Goal: Obtain resource: Obtain resource

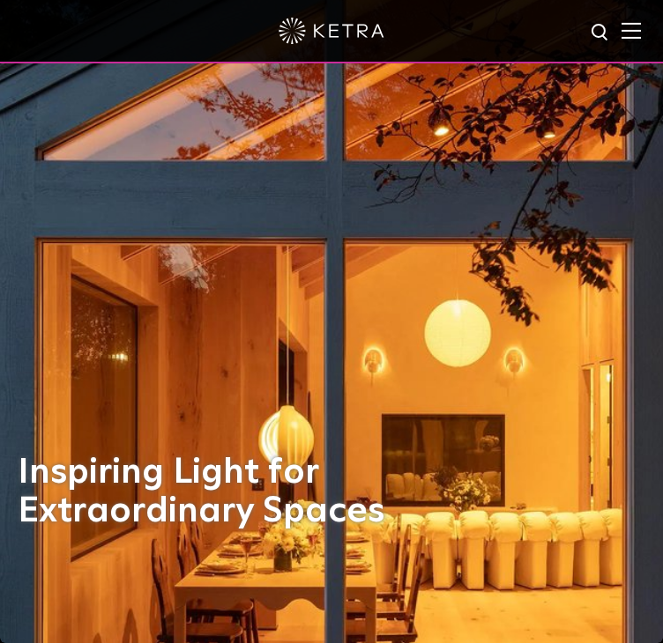
click at [81, 443] on div "Inspiring Light for Extraordinary Spaces" at bounding box center [331, 321] width 627 height 643
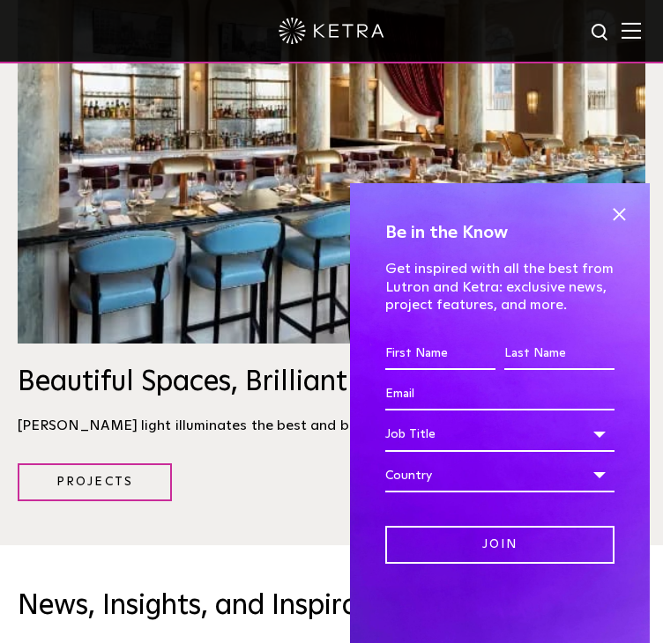
scroll to position [2662, 0]
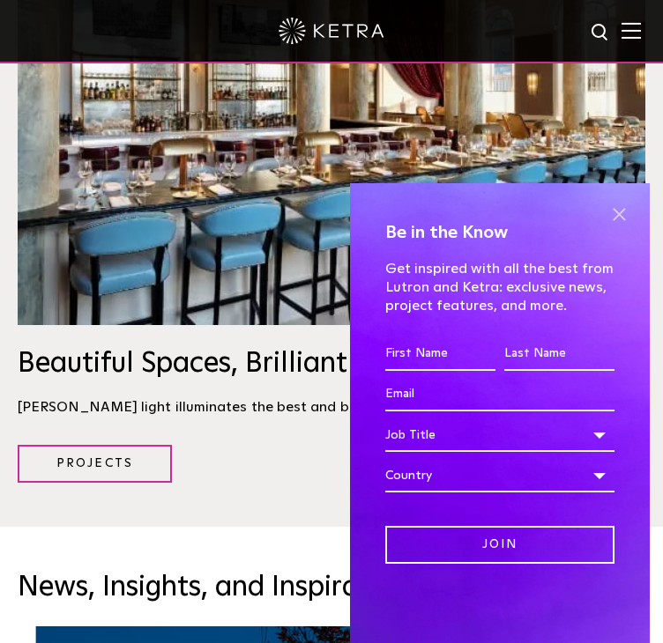
click at [605, 226] on span at bounding box center [618, 214] width 26 height 26
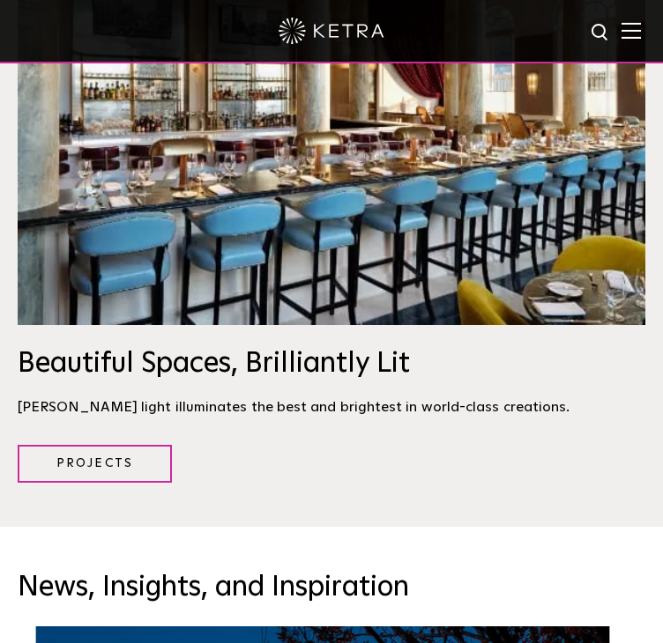
click at [639, 26] on img at bounding box center [630, 30] width 19 height 17
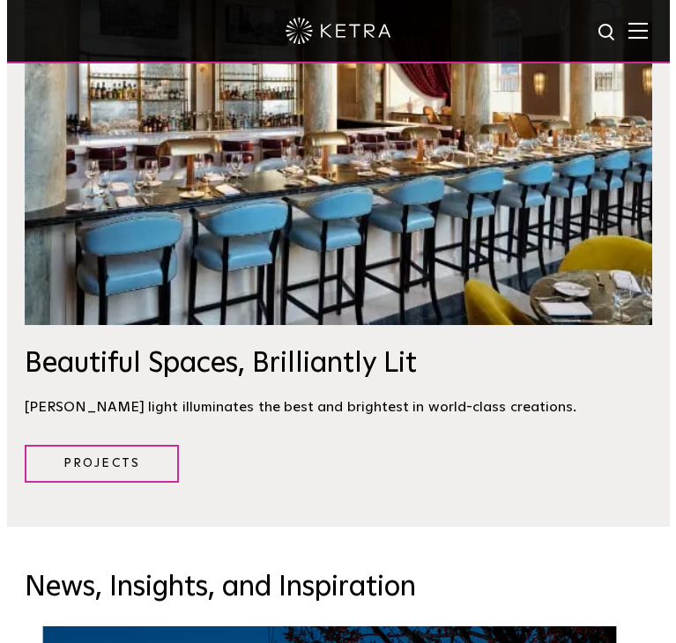
scroll to position [2688, 0]
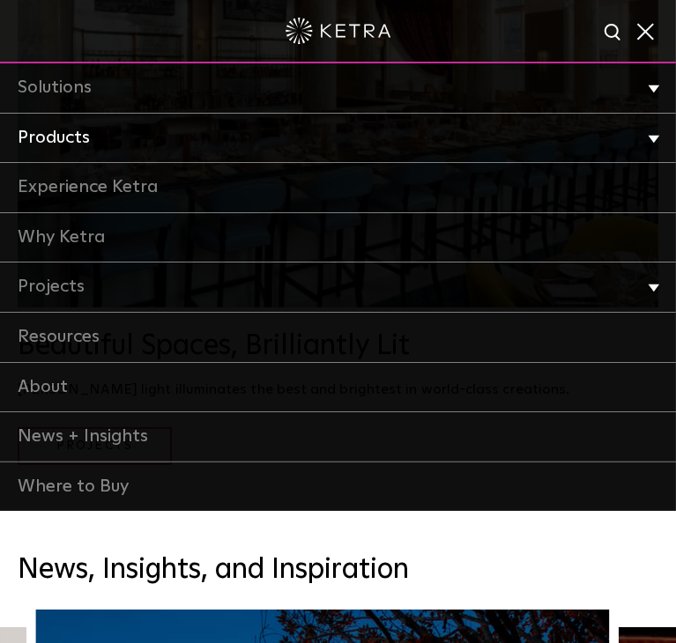
click at [434, 134] on link "Products" at bounding box center [338, 139] width 676 height 50
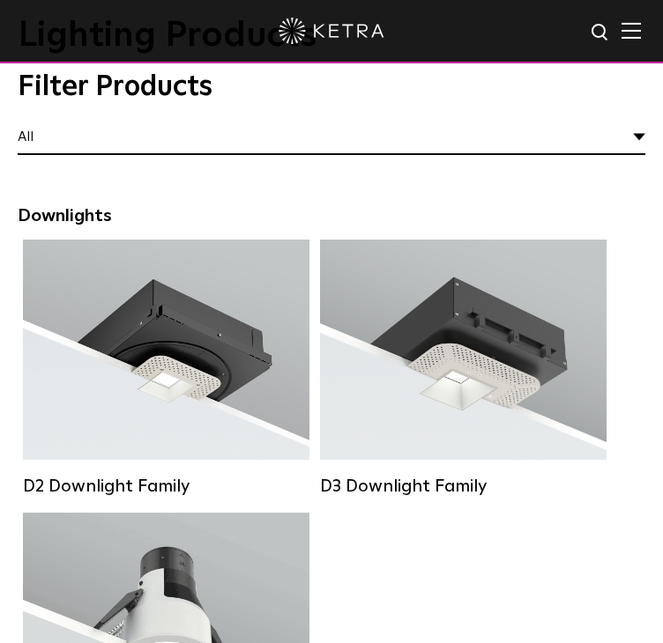
scroll to position [116, 0]
click at [0, 0] on label "Commercial" at bounding box center [0, 0] width 0 height 0
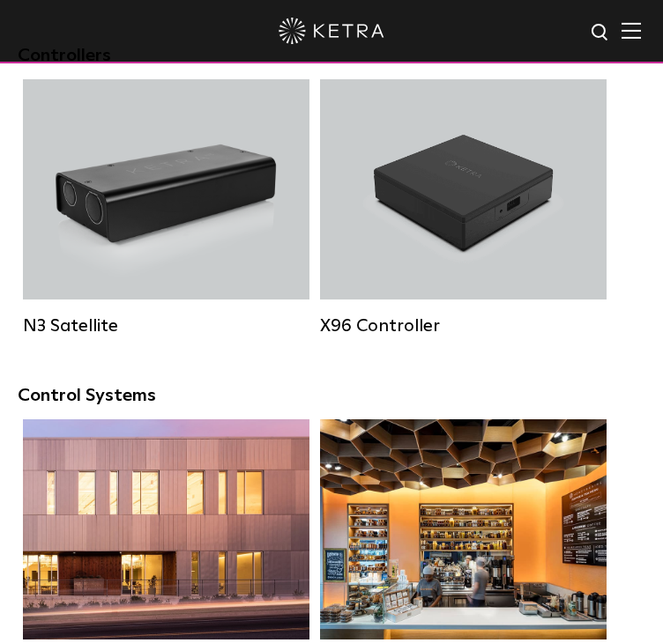
scroll to position [2729, 0]
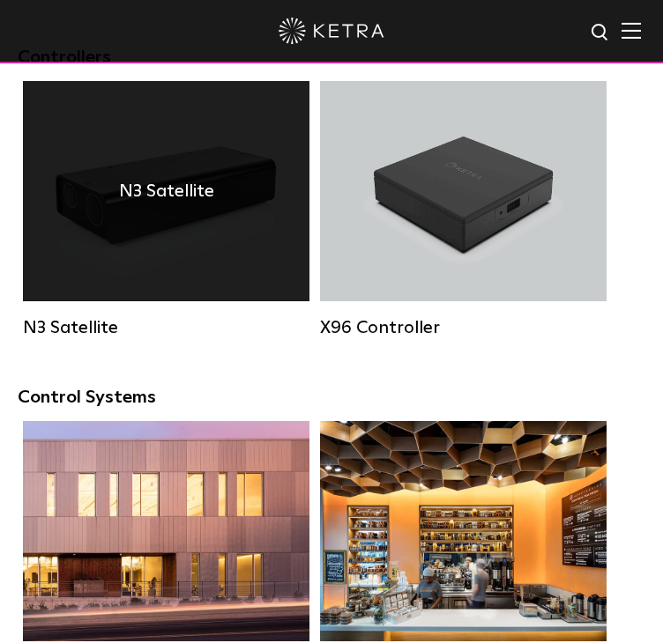
click at [237, 301] on div "N3 Satellite" at bounding box center [166, 191] width 286 height 220
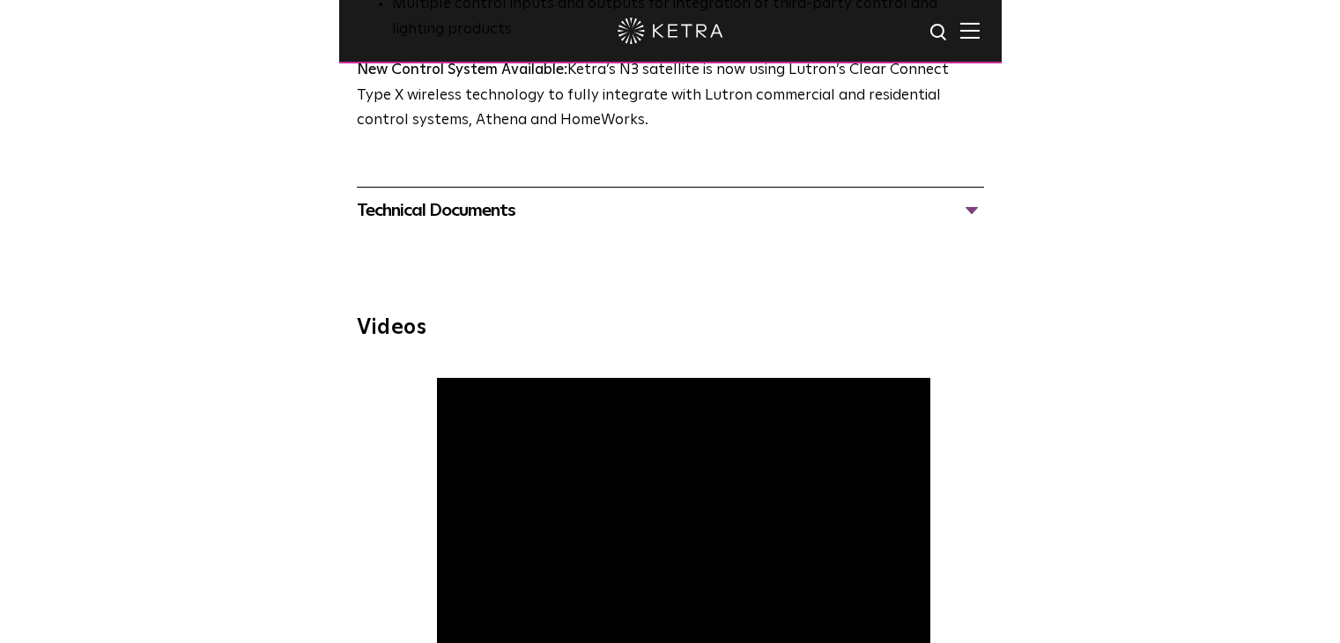
scroll to position [1246, 0]
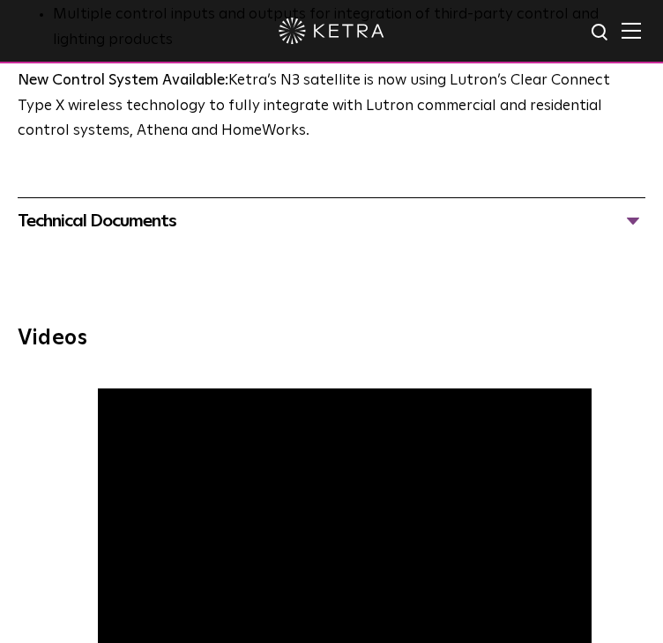
drag, startPoint x: 324, startPoint y: 292, endPoint x: 632, endPoint y: 216, distance: 316.8
click at [632, 216] on div "Technical Documents" at bounding box center [331, 221] width 627 height 28
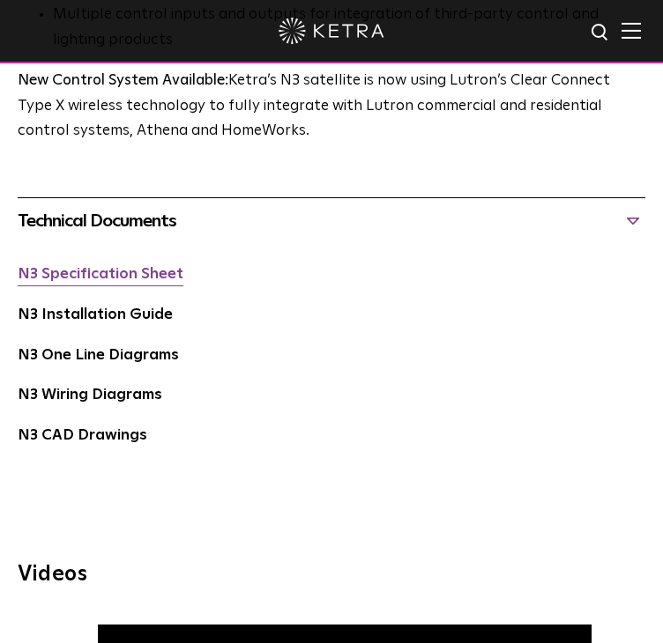
click at [170, 277] on link "N3 Specification Sheet" at bounding box center [101, 274] width 166 height 15
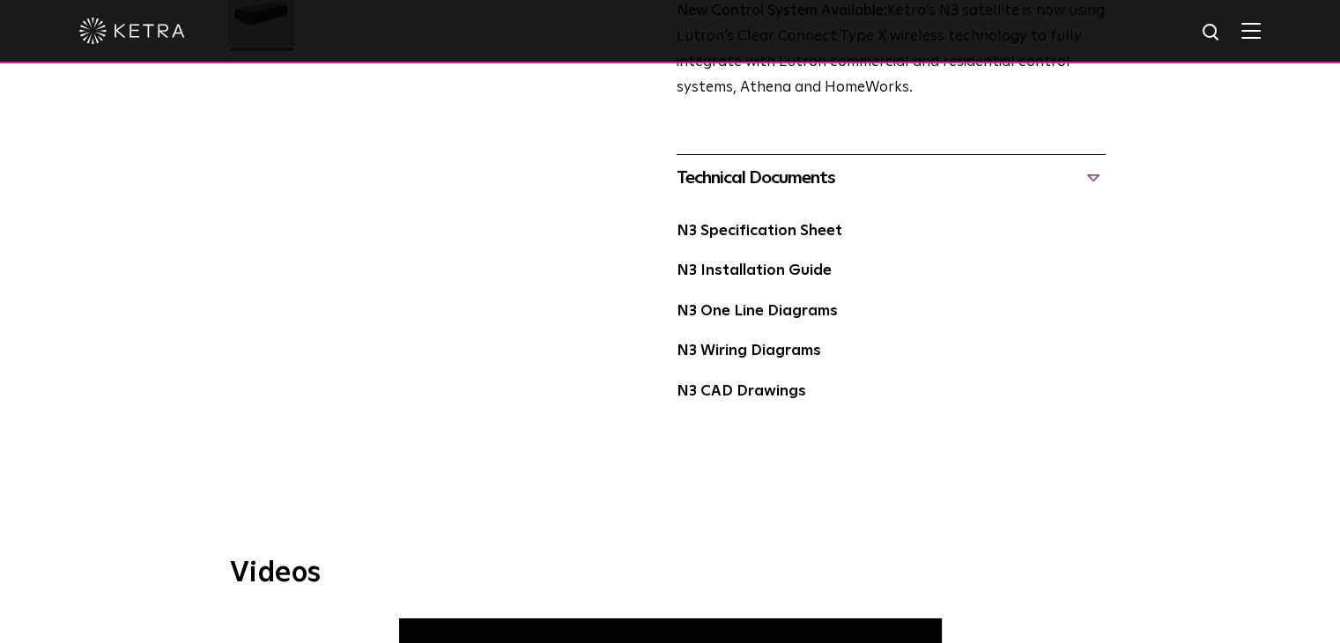
scroll to position [642, 0]
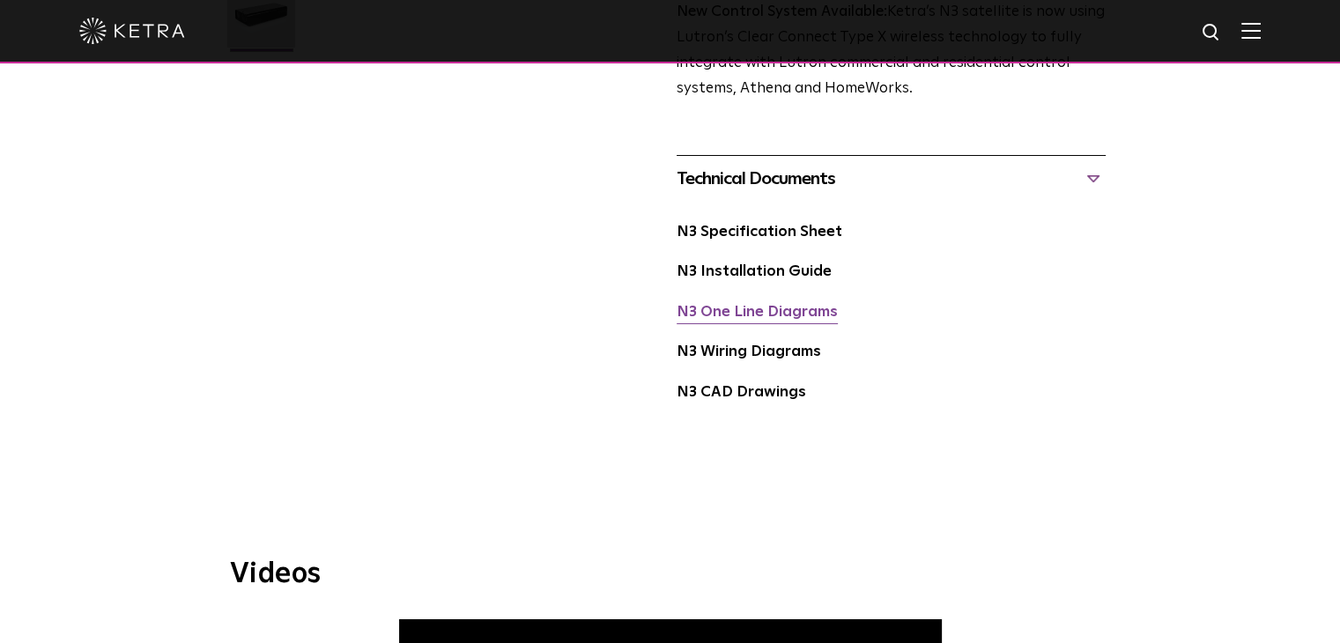
click at [662, 311] on link "N3 One Line Diagrams" at bounding box center [757, 312] width 161 height 15
click at [662, 308] on link "N3 One Line Diagrams" at bounding box center [757, 312] width 161 height 15
click at [662, 305] on link "N3 One Line Diagrams" at bounding box center [757, 312] width 161 height 15
click at [662, 357] on link "N3 Wiring Diagrams" at bounding box center [749, 352] width 145 height 15
